Goal: Task Accomplishment & Management: Manage account settings

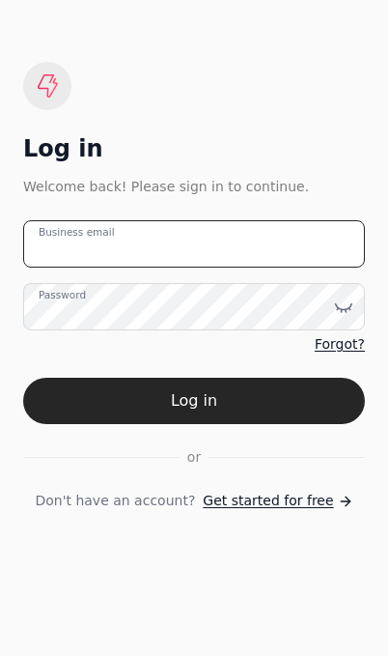
click at [266, 259] on email "Business email" at bounding box center [194, 243] width 342 height 47
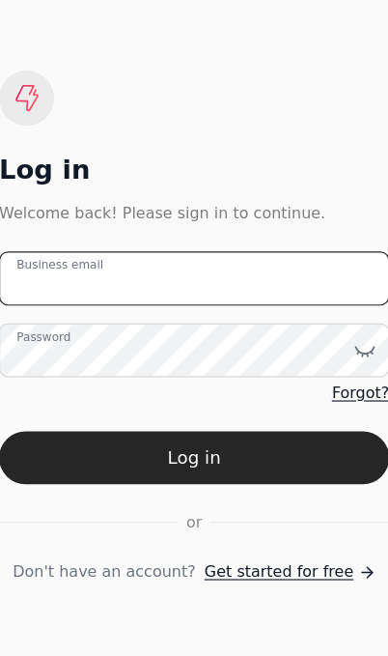
click at [199, 253] on email "Business email" at bounding box center [194, 243] width 342 height 47
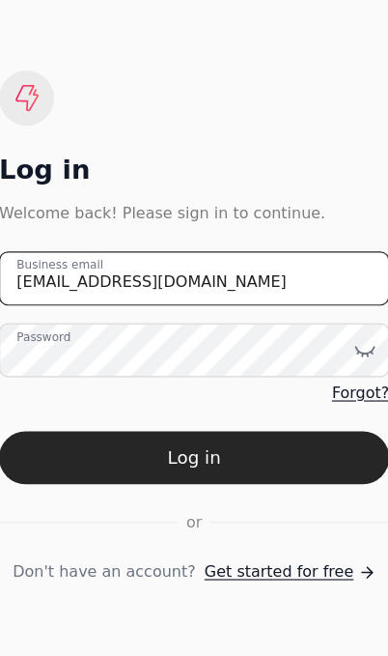
type email "[EMAIL_ADDRESS][DOMAIN_NAME]"
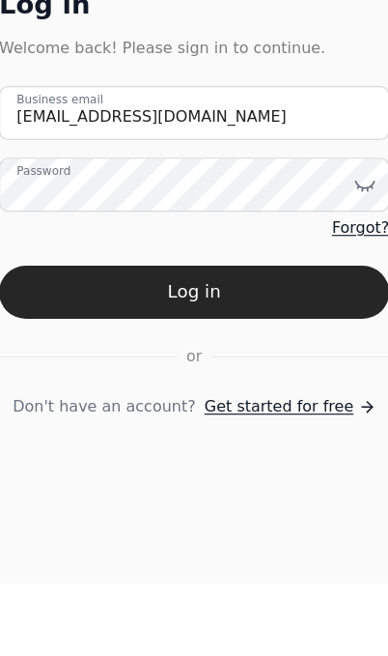
click at [218, 378] on button "Log in" at bounding box center [194, 401] width 342 height 46
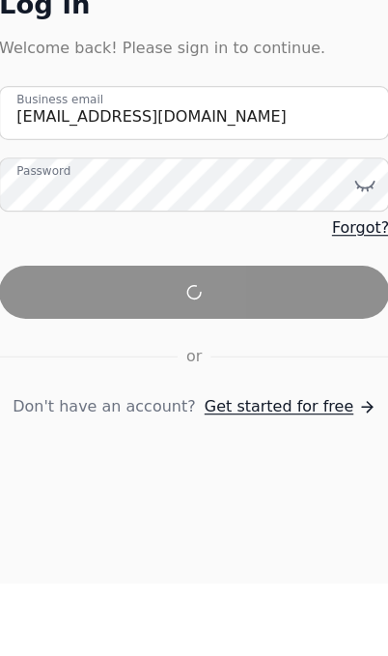
scroll to position [64, 0]
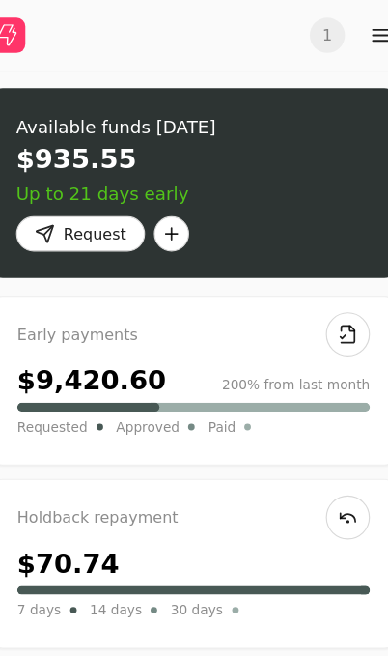
click at [54, 214] on button "Request" at bounding box center [95, 204] width 113 height 31
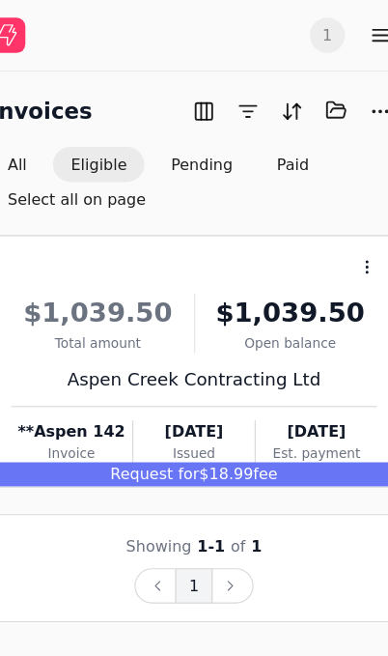
click at [247, 408] on div "Request for $18.99 fee" at bounding box center [193, 415] width 355 height 21
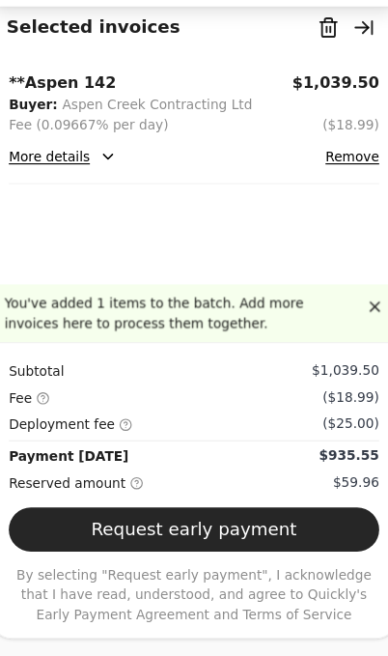
click at [223, 562] on button "Request early payment" at bounding box center [194, 544] width 324 height 39
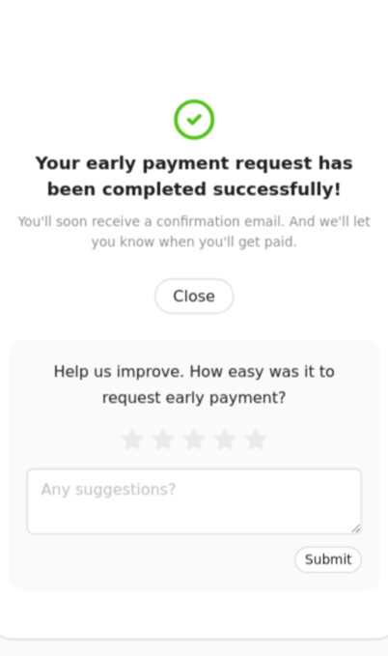
click at [190, 324] on button "Close" at bounding box center [194, 339] width 70 height 31
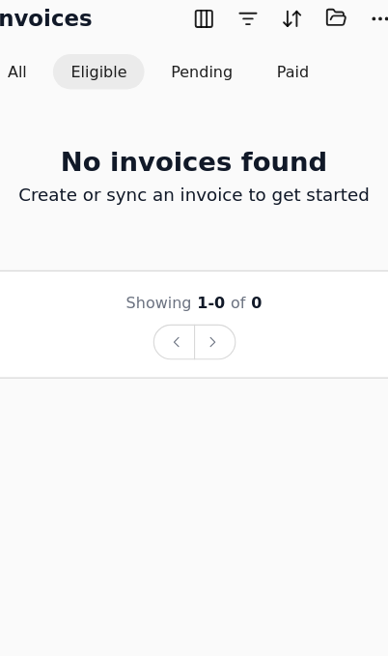
click at [163, 128] on button "Pending" at bounding box center [200, 143] width 85 height 31
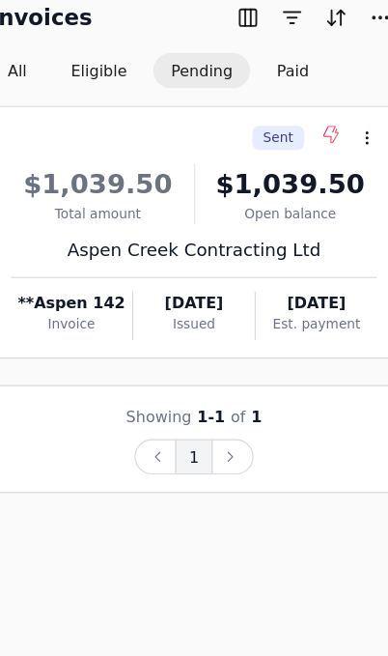
click at [267, 127] on button "Paid" at bounding box center [280, 142] width 59 height 31
